Goal: Transaction & Acquisition: Book appointment/travel/reservation

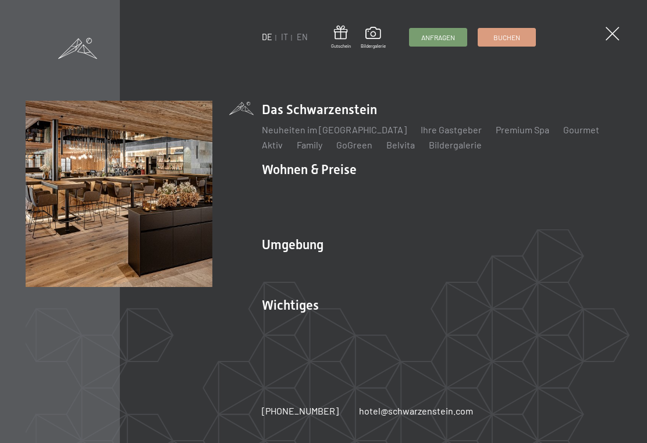
click at [287, 39] on link "IT" at bounding box center [284, 37] width 7 height 10
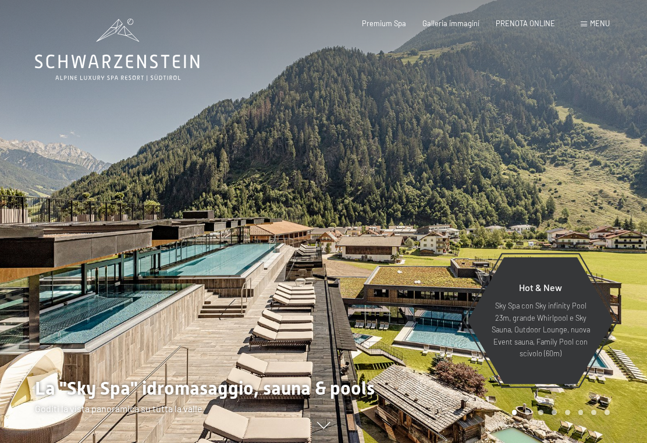
click at [537, 21] on span "PRENOTA ONLINE" at bounding box center [525, 23] width 59 height 9
click at [530, 24] on span "PRENOTA ONLINE" at bounding box center [525, 23] width 59 height 9
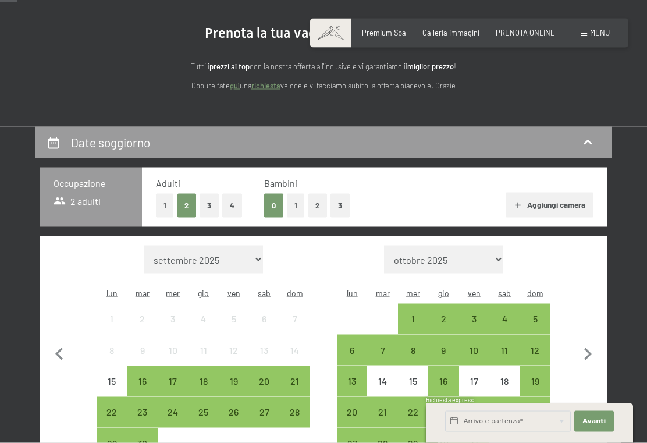
scroll to position [104, 0]
click at [300, 407] on div "28" at bounding box center [295, 421] width 28 height 28
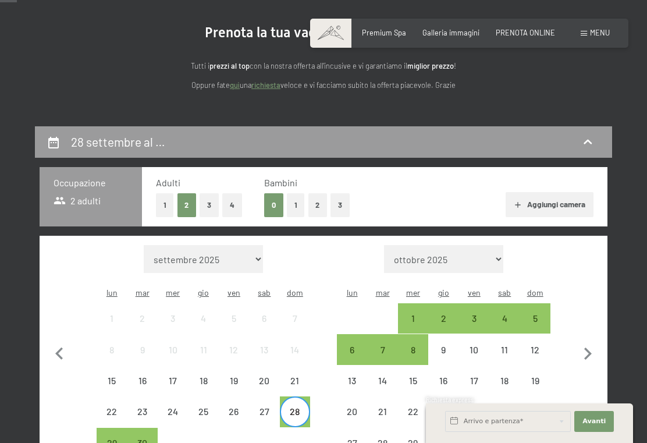
click at [473, 314] on div "3" at bounding box center [475, 328] width 28 height 28
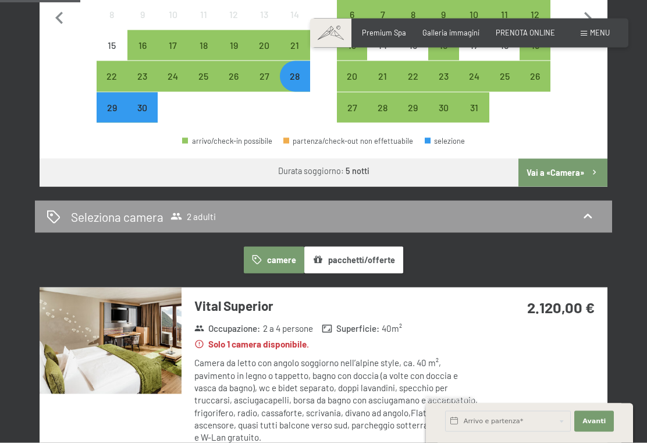
click at [562, 162] on button "Vai a «Camera»" at bounding box center [563, 173] width 89 height 28
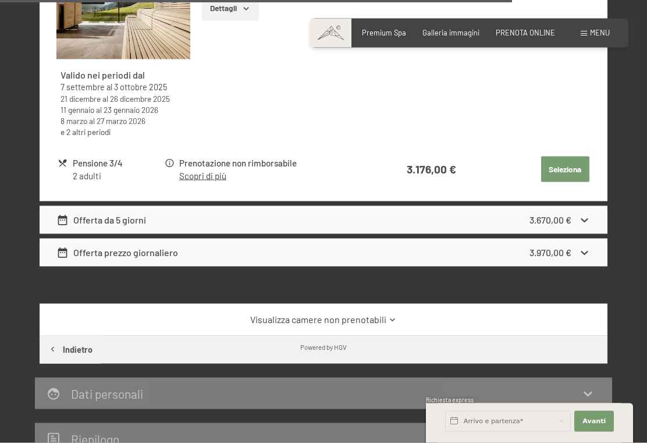
scroll to position [2531, 0]
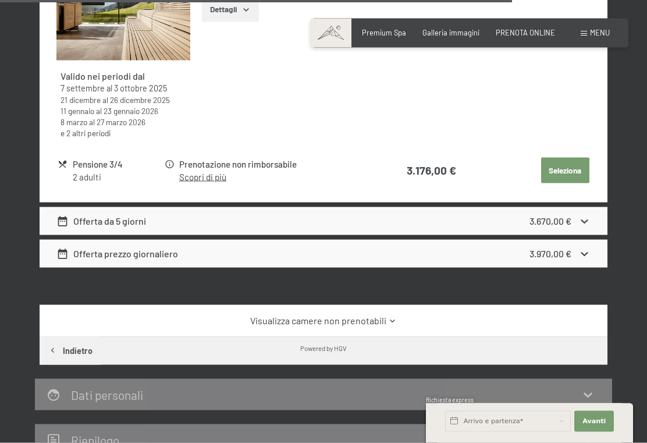
click at [368, 314] on link "Visualizza camere non prenotabili" at bounding box center [323, 320] width 534 height 13
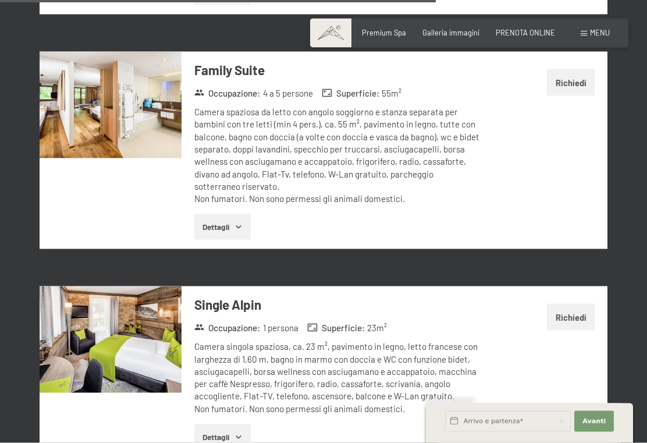
scroll to position [3448, 0]
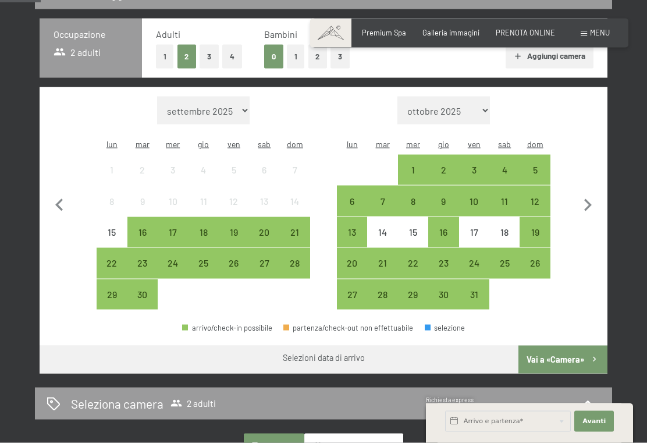
scroll to position [253, 0]
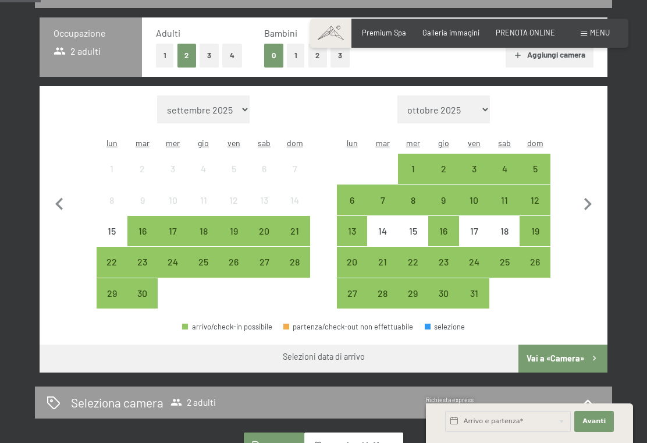
click at [444, 164] on div "2" at bounding box center [444, 178] width 28 height 28
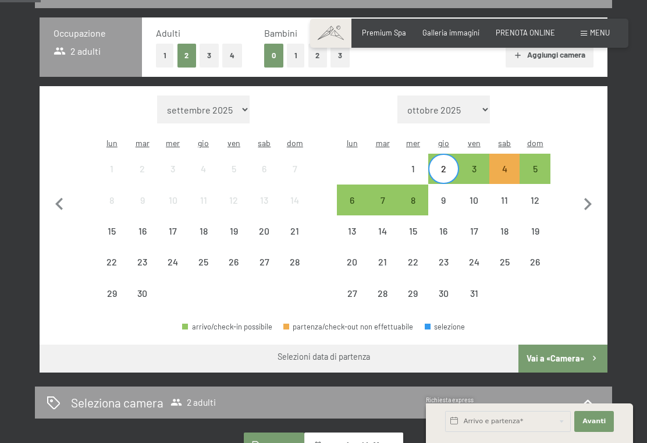
click at [536, 164] on div "5" at bounding box center [535, 178] width 28 height 28
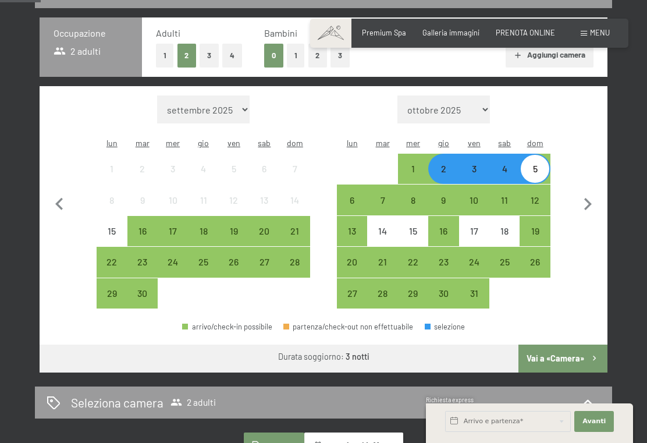
click at [564, 345] on button "Vai a «Camera»" at bounding box center [563, 359] width 89 height 28
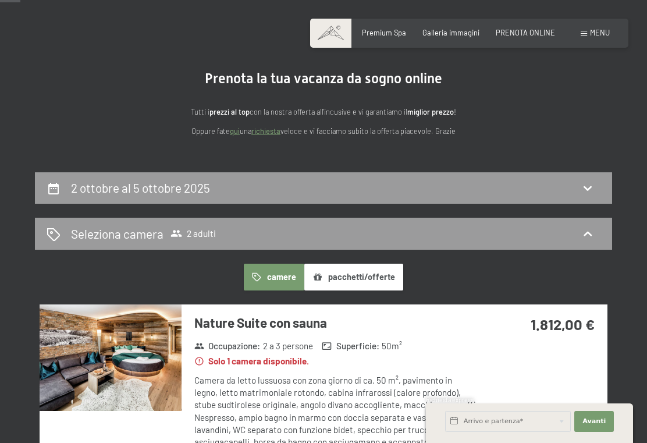
scroll to position [57, 0]
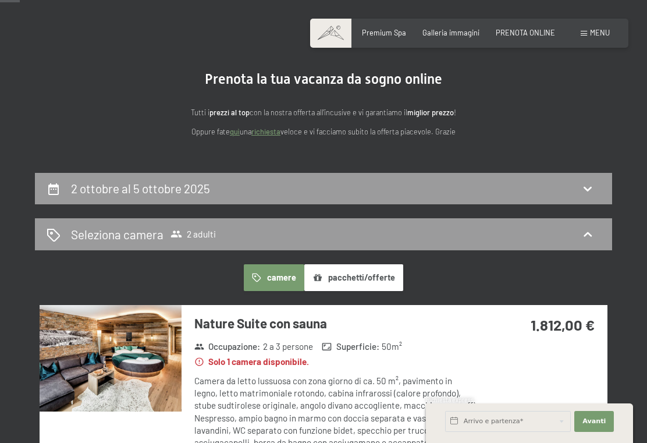
click at [587, 185] on icon at bounding box center [588, 189] width 14 height 14
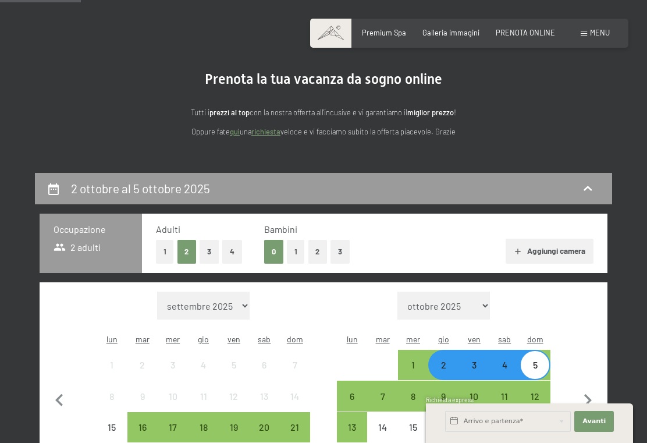
scroll to position [229, 0]
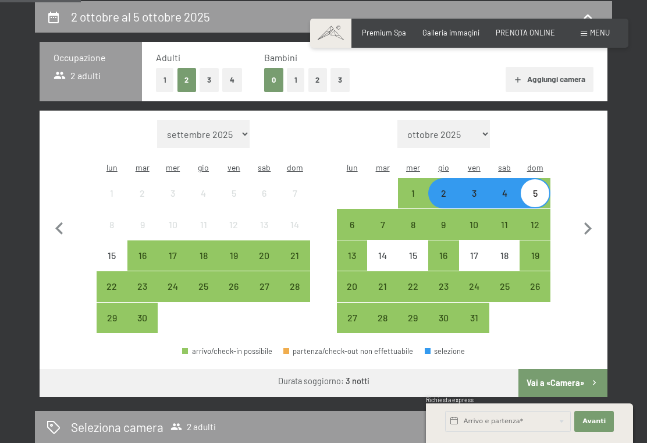
click at [116, 313] on div "29" at bounding box center [112, 327] width 28 height 28
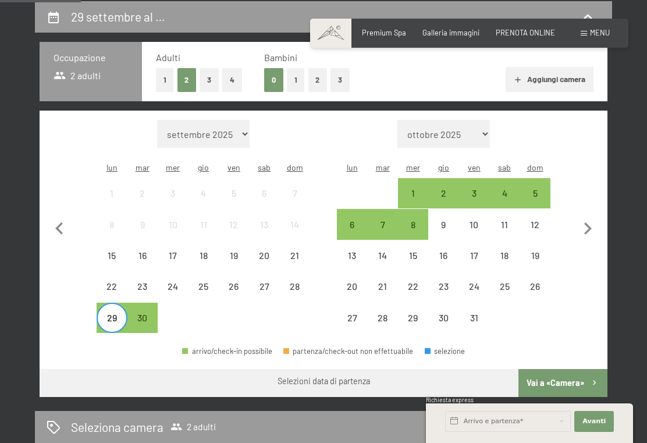
click at [505, 189] on div "4" at bounding box center [505, 203] width 28 height 28
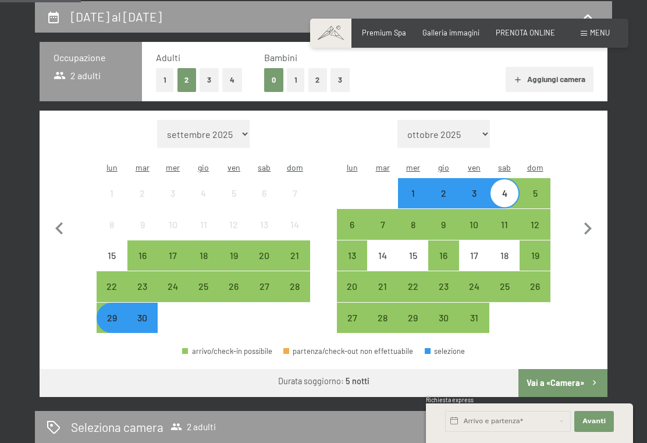
click at [564, 369] on button "Vai a «Camera»" at bounding box center [563, 383] width 89 height 28
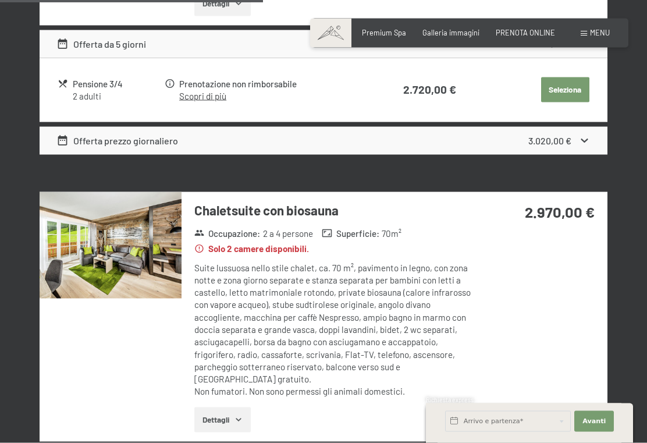
scroll to position [953, 0]
